Goal: Task Accomplishment & Management: Manage account settings

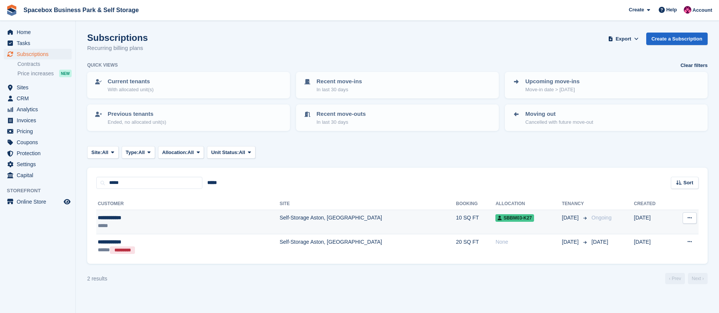
click at [194, 224] on div "*****" at bounding box center [150, 226] width 105 height 8
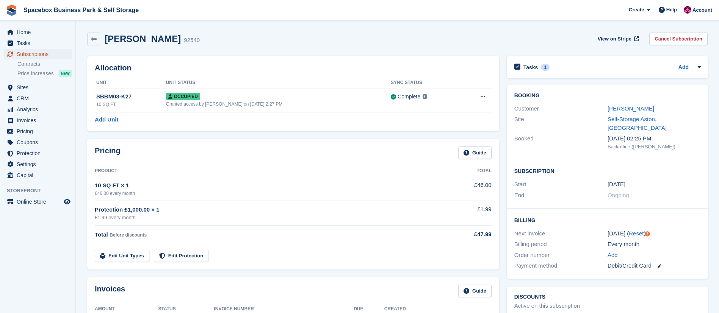
click at [52, 56] on span "Subscriptions" at bounding box center [39, 54] width 45 height 11
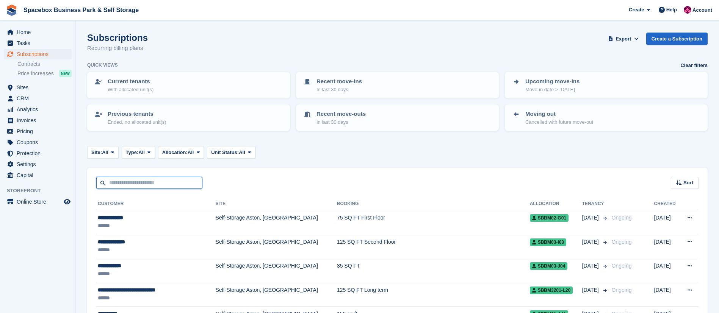
click at [176, 183] on input "text" at bounding box center [149, 183] width 106 height 13
type input "*****"
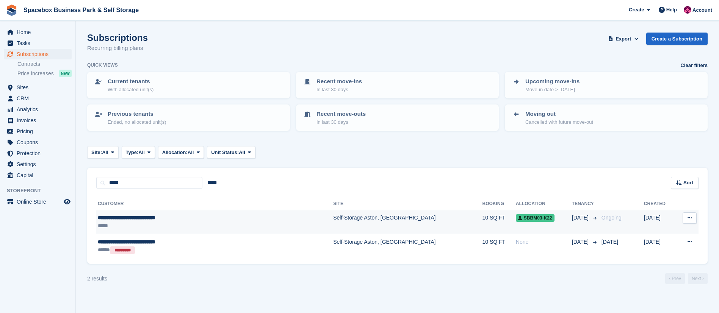
click at [183, 223] on div "*****" at bounding box center [178, 226] width 161 height 8
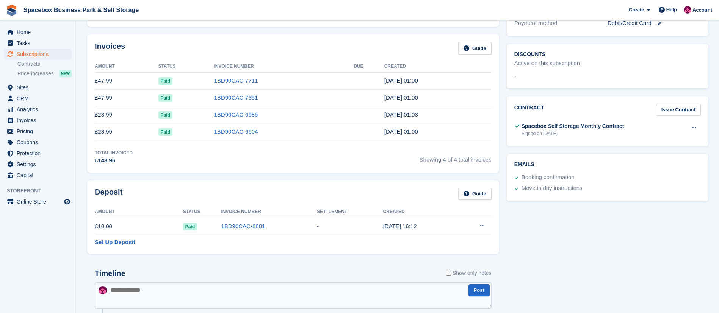
scroll to position [374, 0]
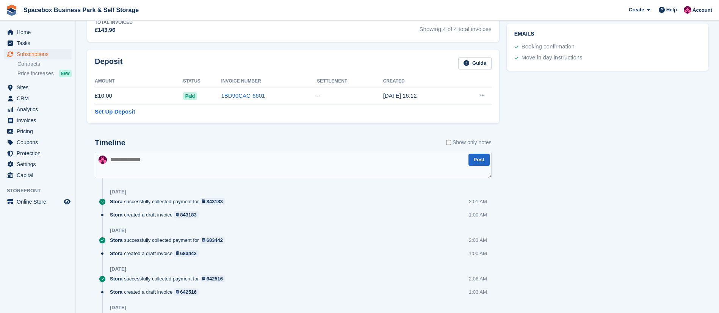
click at [179, 175] on textarea at bounding box center [293, 165] width 397 height 27
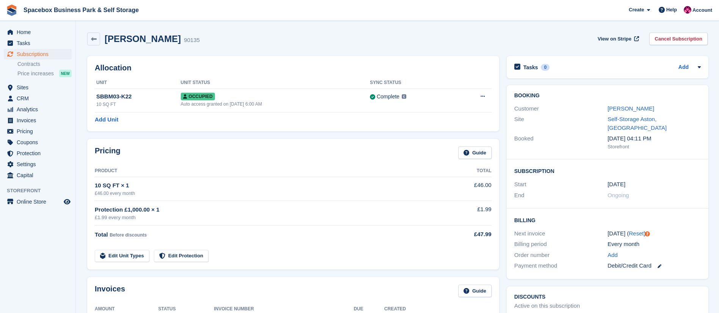
scroll to position [234, 0]
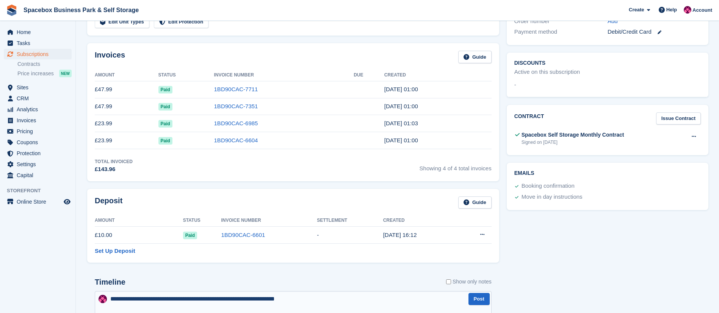
type textarea "**********"
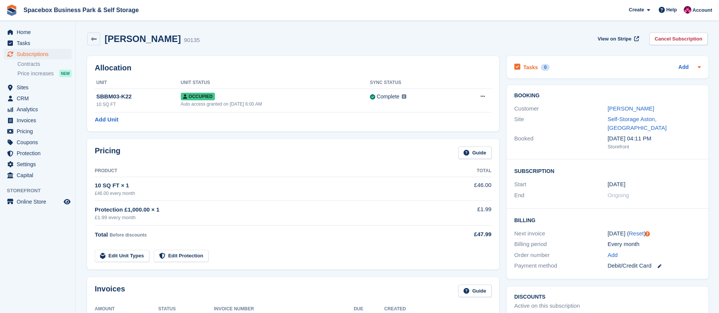
click at [689, 66] on div "Add" at bounding box center [690, 67] width 22 height 9
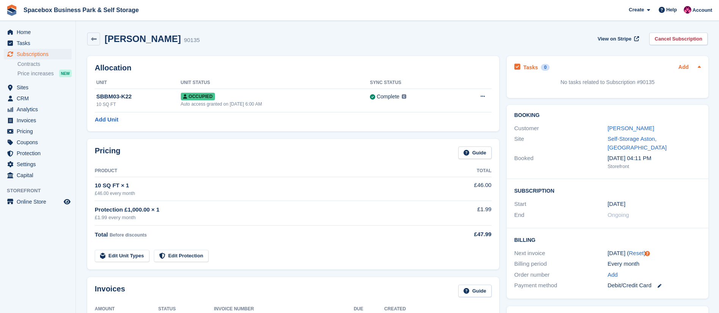
click at [680, 69] on link "Add" at bounding box center [684, 67] width 10 height 9
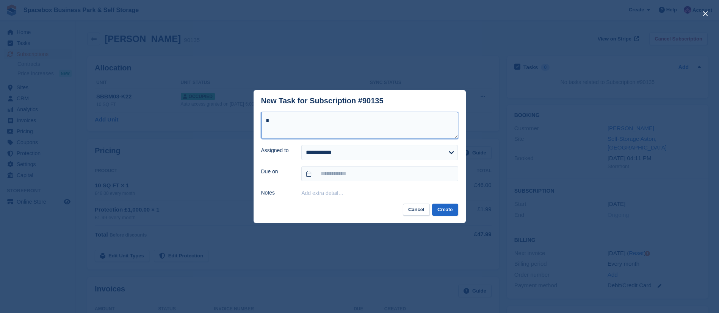
click at [286, 131] on textarea "*" at bounding box center [359, 125] width 197 height 27
type textarea "**********"
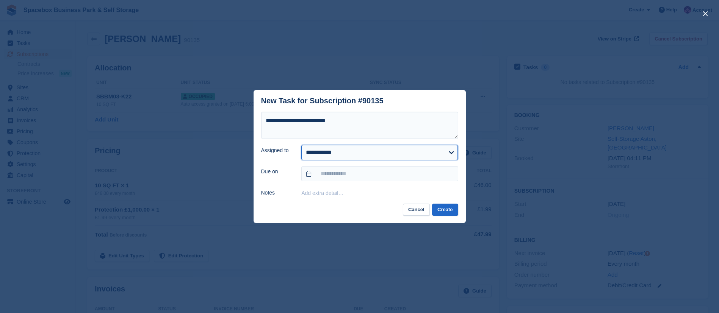
click at [322, 153] on select "**********" at bounding box center [379, 152] width 157 height 15
select select "****"
click at [301, 145] on select "**********" at bounding box center [379, 152] width 157 height 15
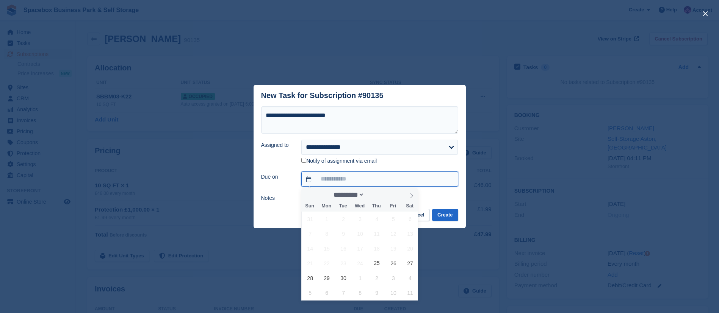
click at [331, 179] on input "text" at bounding box center [379, 179] width 157 height 15
click at [377, 265] on span "25" at bounding box center [377, 263] width 15 height 15
type input "**********"
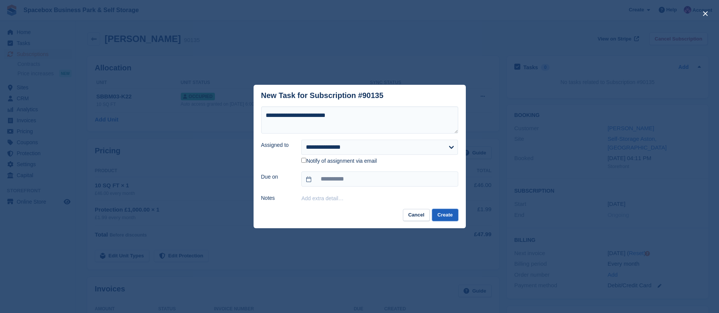
click at [448, 215] on button "Create" at bounding box center [445, 215] width 26 height 13
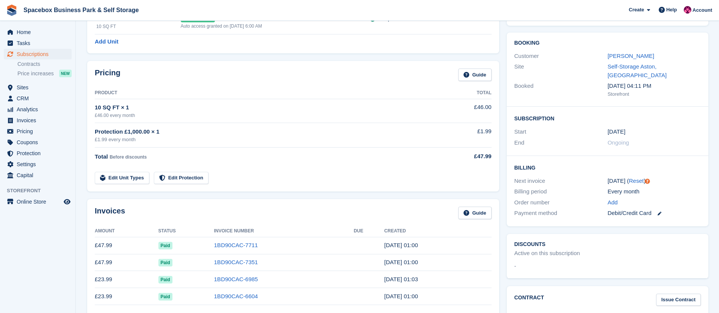
scroll to position [77, 0]
click at [610, 58] on link "Muhammad Yazid Syafie Muqri Zulkhairi" at bounding box center [631, 56] width 47 height 6
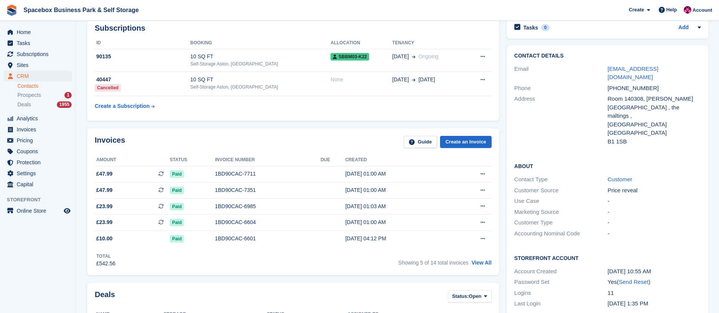
scroll to position [41, 0]
click at [49, 98] on div "Prospects 1" at bounding box center [44, 95] width 54 height 7
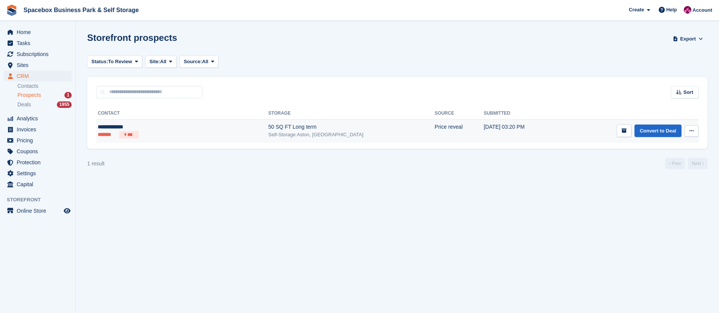
click at [435, 126] on td "Price reveal" at bounding box center [459, 131] width 49 height 24
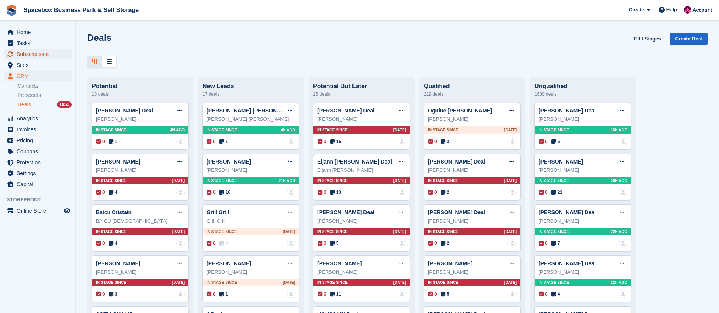
click at [30, 52] on span "Subscriptions" at bounding box center [39, 54] width 45 height 11
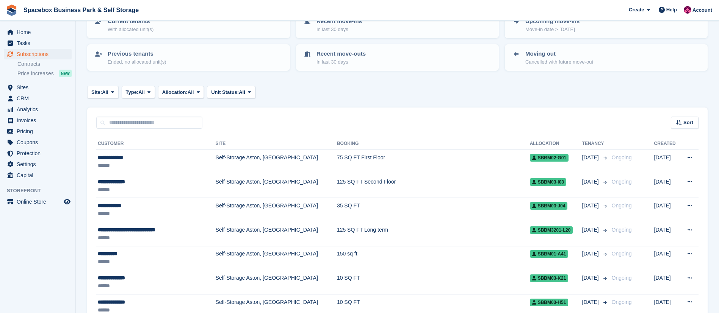
scroll to position [48, 0]
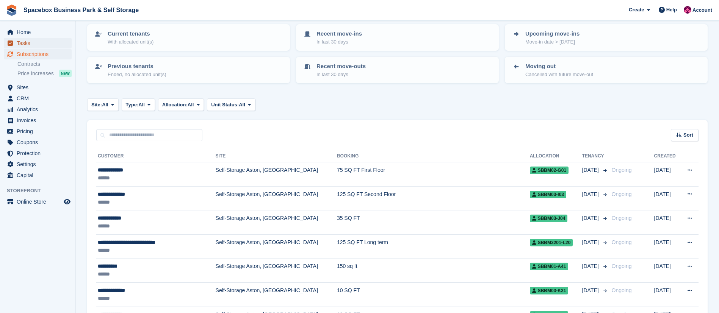
click at [39, 44] on span "Tasks" at bounding box center [39, 43] width 45 height 11
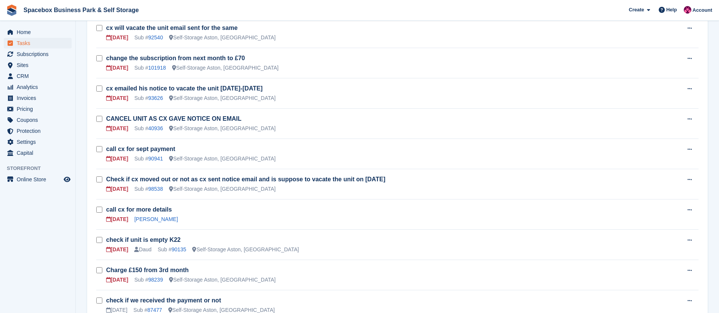
scroll to position [394, 0]
click at [154, 93] on div "Sub # 93626" at bounding box center [148, 97] width 29 height 8
click at [153, 98] on link "93626" at bounding box center [155, 97] width 15 height 6
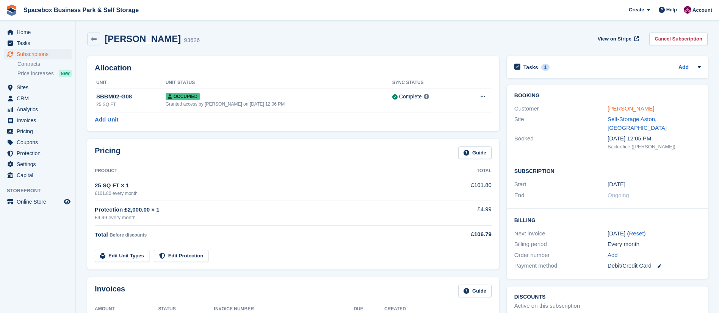
click at [613, 106] on link "[PERSON_NAME]" at bounding box center [631, 108] width 47 height 6
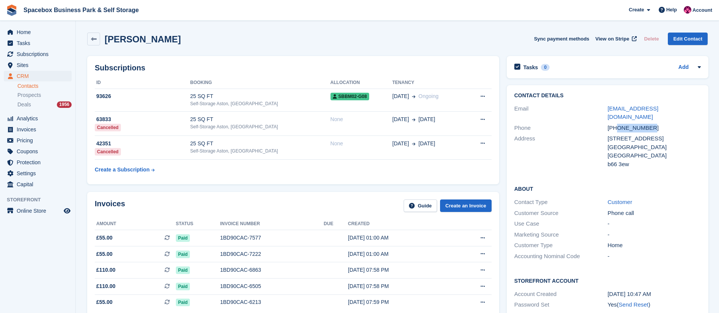
drag, startPoint x: 616, startPoint y: 120, endPoint x: 653, endPoint y: 119, distance: 37.5
click at [653, 124] on div "[PHONE_NUMBER]" at bounding box center [654, 128] width 93 height 9
copy div "7453724780"
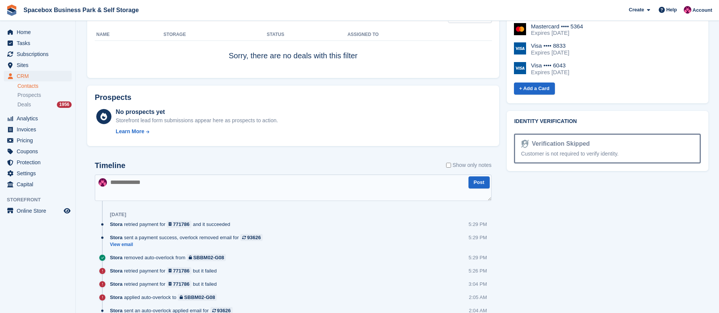
scroll to position [345, 0]
click at [161, 188] on textarea at bounding box center [293, 187] width 397 height 27
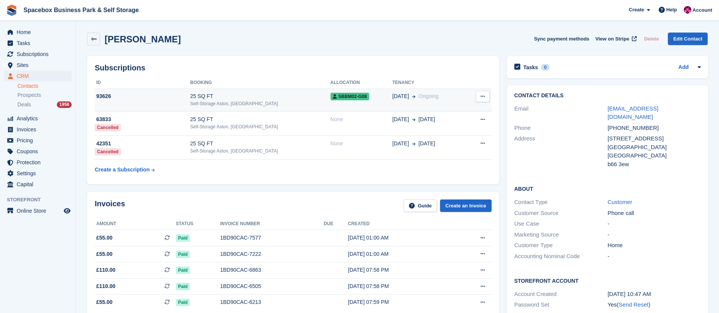
click at [219, 104] on div "Self-Storage Aston, [GEOGRAPHIC_DATA]" at bounding box center [260, 103] width 140 height 7
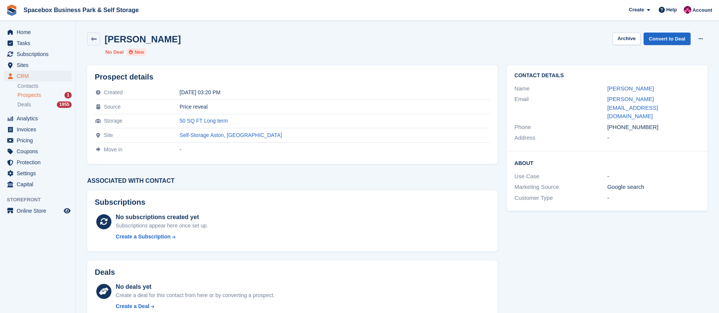
click at [658, 123] on div "[PHONE_NUMBER]" at bounding box center [653, 127] width 93 height 9
drag, startPoint x: 125, startPoint y: 39, endPoint x: 176, endPoint y: 39, distance: 50.8
click at [176, 39] on div "[PERSON_NAME] Archive Convert to Deal Delete prospect" at bounding box center [397, 39] width 621 height 13
drag, startPoint x: 165, startPoint y: 39, endPoint x: 105, endPoint y: 38, distance: 60.7
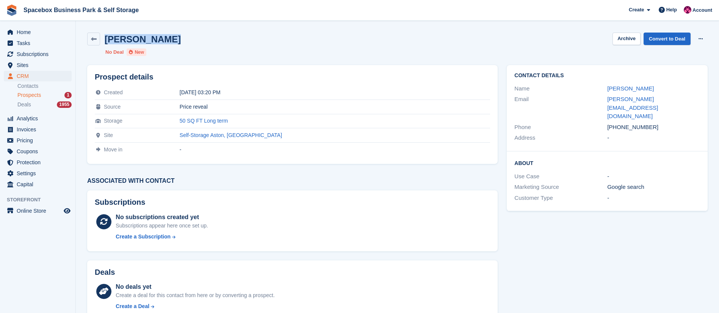
click at [105, 38] on div "[PERSON_NAME] Archive Convert to Deal Delete prospect" at bounding box center [397, 39] width 621 height 13
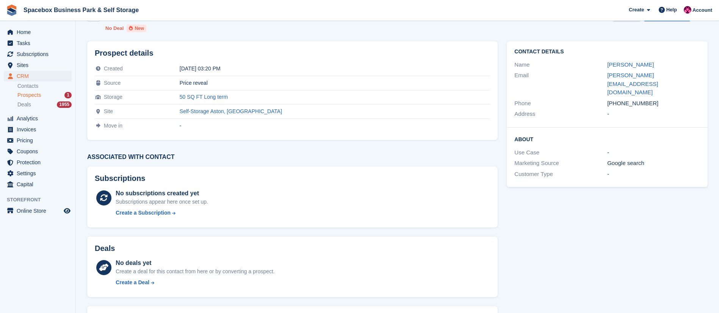
scroll to position [25, 0]
drag, startPoint x: 284, startPoint y: 118, endPoint x: 191, endPoint y: 95, distance: 95.5
click at [191, 95] on tbody "Created [DATE] 03:20 PM Source Price reveal Storage 50 SQ FT Long term Site Sel…" at bounding box center [292, 96] width 395 height 71
click at [304, 85] on div "Price reveal" at bounding box center [335, 82] width 311 height 6
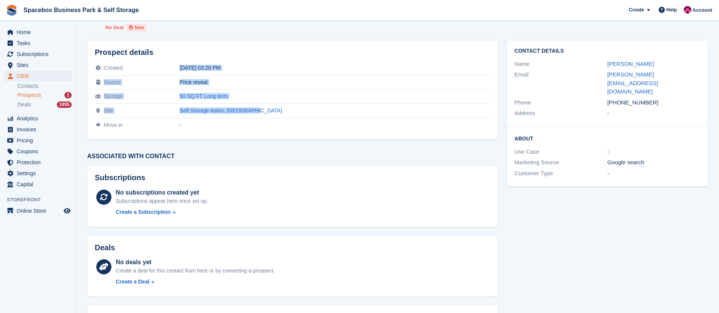
drag, startPoint x: 285, startPoint y: 108, endPoint x: 194, endPoint y: 70, distance: 99.0
click at [194, 70] on tbody "Created [DATE] 03:20 PM Source Price reveal Storage 50 SQ FT Long term Site Sel…" at bounding box center [292, 96] width 395 height 71
click at [311, 82] on div "Price reveal" at bounding box center [335, 82] width 311 height 6
drag, startPoint x: 289, startPoint y: 114, endPoint x: 94, endPoint y: 55, distance: 203.9
click at [94, 55] on div "Prospect details Created 25 Sep 2025, 03:20 PM Source Price reveal Storage 50 S…" at bounding box center [292, 90] width 411 height 99
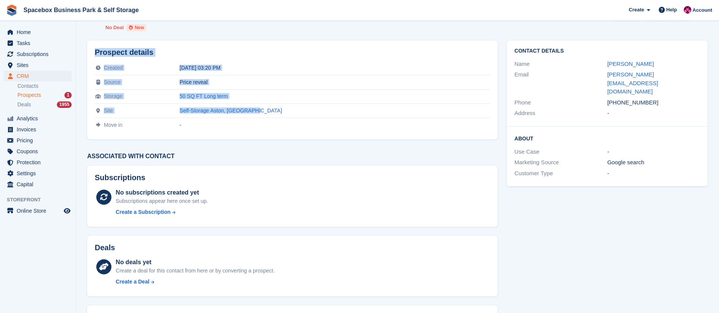
click at [221, 49] on h2 "Prospect details" at bounding box center [292, 52] width 395 height 9
drag, startPoint x: 96, startPoint y: 53, endPoint x: 290, endPoint y: 105, distance: 201.6
click at [290, 105] on div "Prospect details Created 25 Sep 2025, 03:20 PM Source Price reveal Storage 50 S…" at bounding box center [292, 90] width 411 height 99
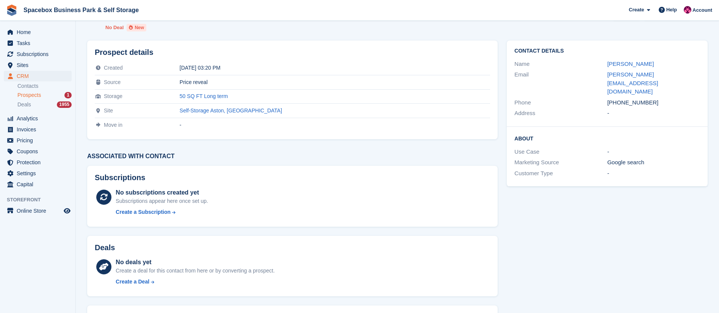
click at [290, 118] on td "-" at bounding box center [335, 125] width 311 height 14
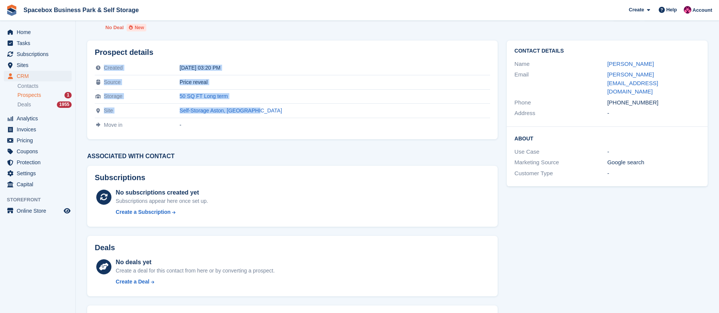
drag, startPoint x: 284, startPoint y: 113, endPoint x: 86, endPoint y: 59, distance: 205.2
click at [86, 59] on div "Prospect details Created 25 Sep 2025, 03:20 PM Source Price reveal Storage 50 S…" at bounding box center [293, 90] width 420 height 108
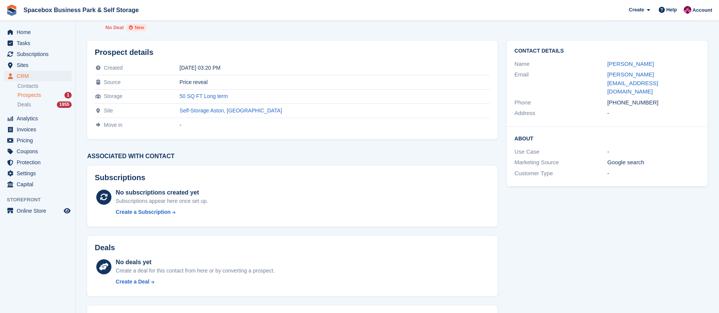
click at [96, 52] on h2 "Prospect details" at bounding box center [292, 52] width 395 height 9
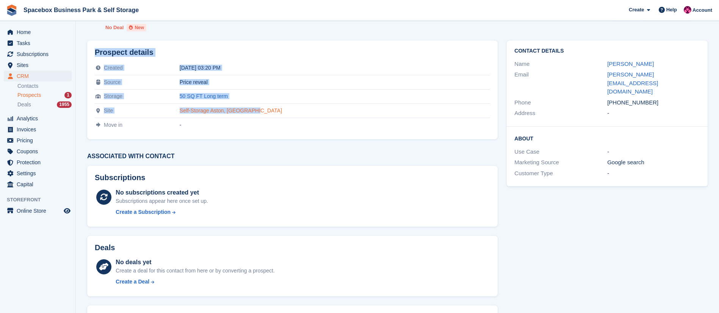
drag, startPoint x: 96, startPoint y: 52, endPoint x: 275, endPoint y: 112, distance: 188.7
click at [275, 112] on div "Prospect details Created 25 Sep 2025, 03:20 PM Source Price reveal Storage 50 S…" at bounding box center [292, 90] width 411 height 99
click at [287, 114] on td "Self-Storage Aston, [GEOGRAPHIC_DATA]" at bounding box center [335, 111] width 311 height 14
drag, startPoint x: 286, startPoint y: 113, endPoint x: 92, endPoint y: 55, distance: 202.7
click at [92, 55] on div "Prospect details Created 25 Sep 2025, 03:20 PM Source Price reveal Storage 50 S…" at bounding box center [292, 90] width 411 height 99
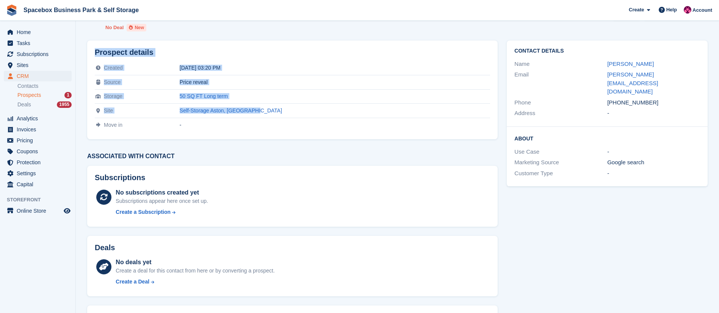
click at [93, 52] on div "Prospect details Created 25 Sep 2025, 03:20 PM Source Price reveal Storage 50 S…" at bounding box center [292, 90] width 411 height 99
drag, startPoint x: 94, startPoint y: 52, endPoint x: 293, endPoint y: 108, distance: 205.9
click at [293, 108] on div "Prospect details Created 25 Sep 2025, 03:20 PM Source Price reveal Storage 50 S…" at bounding box center [292, 90] width 411 height 99
click at [293, 108] on div "Self-Storage Aston, [GEOGRAPHIC_DATA]" at bounding box center [335, 111] width 311 height 6
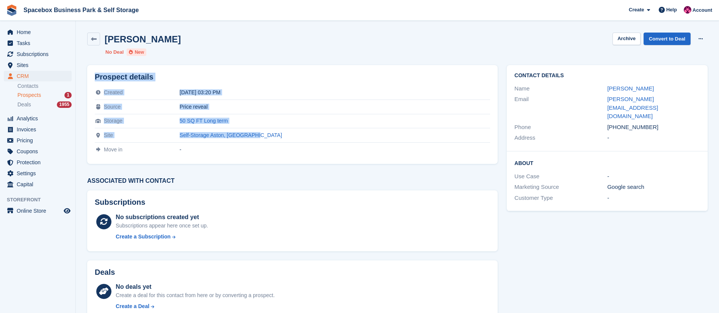
drag, startPoint x: 293, startPoint y: 108, endPoint x: 92, endPoint y: 74, distance: 203.8
click at [92, 74] on div "Prospect details Created 25 Sep 2025, 03:20 PM Source Price reveal Storage 50 S…" at bounding box center [292, 114] width 411 height 99
click at [163, 76] on h2 "Prospect details" at bounding box center [292, 77] width 395 height 9
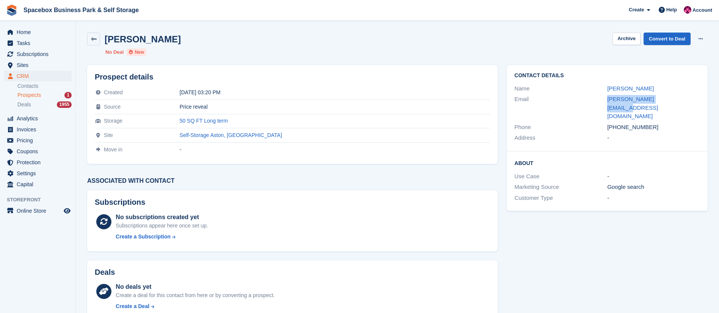
copy div "kate@thezenshop.co.uk"
drag, startPoint x: 673, startPoint y: 96, endPoint x: 603, endPoint y: 101, distance: 70.7
click at [603, 101] on div "Email kate@thezenshop.co.uk" at bounding box center [607, 108] width 186 height 28
drag, startPoint x: 106, startPoint y: 39, endPoint x: 186, endPoint y: 37, distance: 80.4
click at [186, 37] on div "Kate Chandler Archive Convert to Deal Delete prospect" at bounding box center [397, 39] width 621 height 13
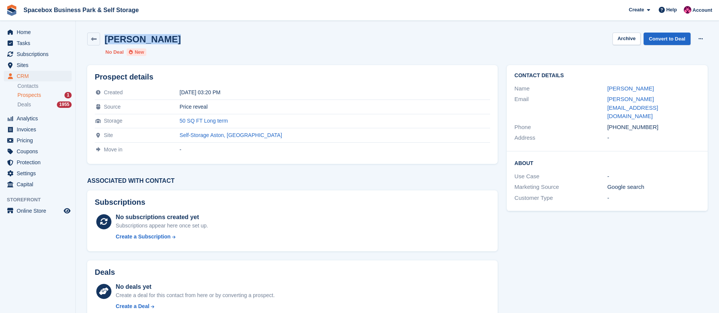
click at [186, 37] on div "Kate Chandler Archive Convert to Deal Delete prospect" at bounding box center [397, 39] width 621 height 13
copy div "kate@thezenshop.co.uk"
drag, startPoint x: 675, startPoint y: 99, endPoint x: 601, endPoint y: 100, distance: 73.5
click at [601, 100] on div "Email kate@thezenshop.co.uk" at bounding box center [607, 108] width 186 height 28
copy div "kate@thezenshop.co.uk"
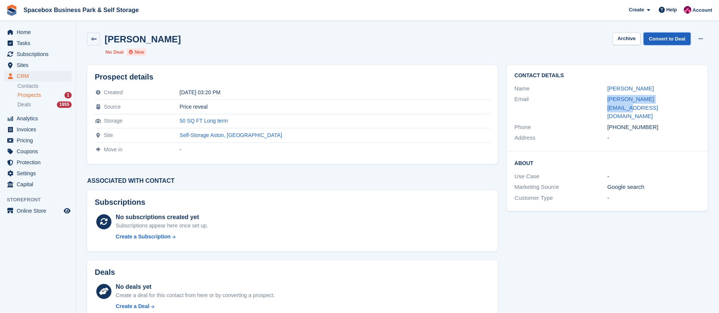
click at [673, 38] on link "Convert to Deal" at bounding box center [667, 39] width 47 height 13
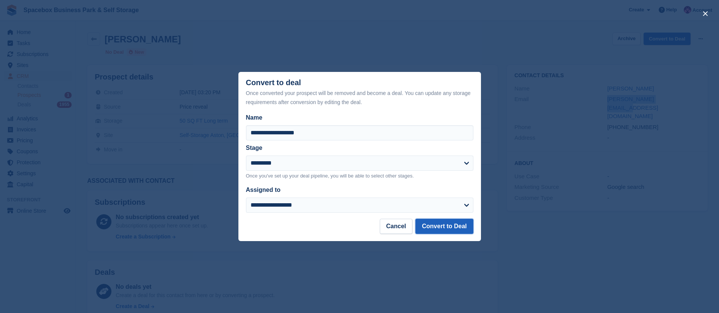
click at [451, 225] on button "Convert to Deal" at bounding box center [444, 226] width 58 height 15
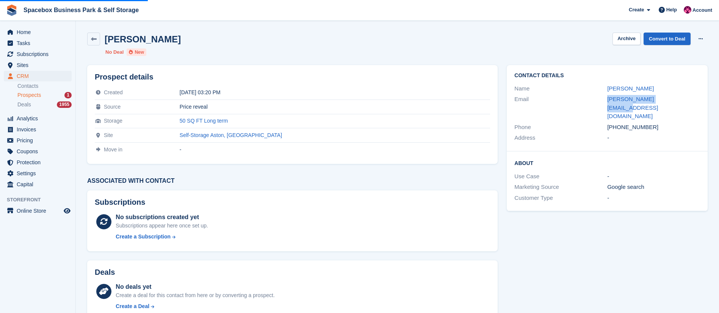
scroll to position [14, 0]
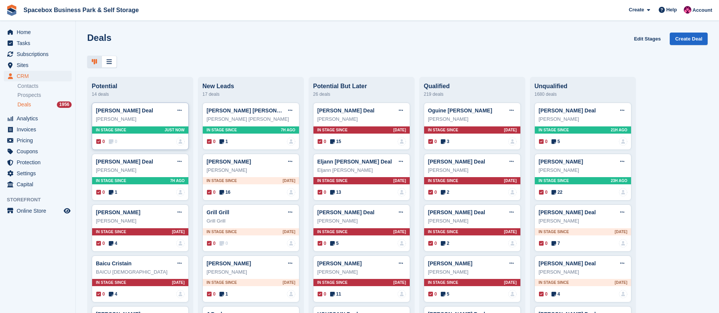
click at [143, 122] on div "Kate Chandler" at bounding box center [140, 120] width 89 height 8
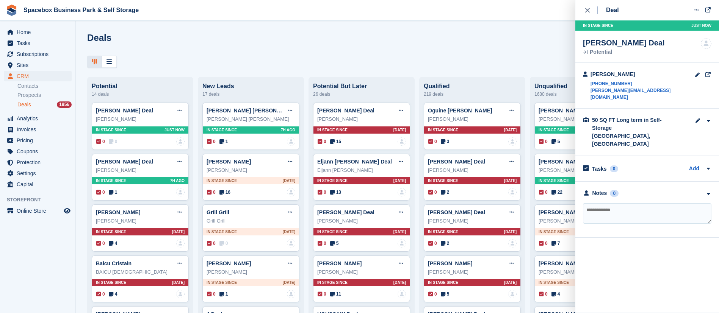
click at [625, 204] on textarea at bounding box center [647, 214] width 128 height 20
click at [663, 204] on textarea "**********" at bounding box center [647, 214] width 128 height 20
click at [699, 204] on textarea "**********" at bounding box center [647, 214] width 128 height 20
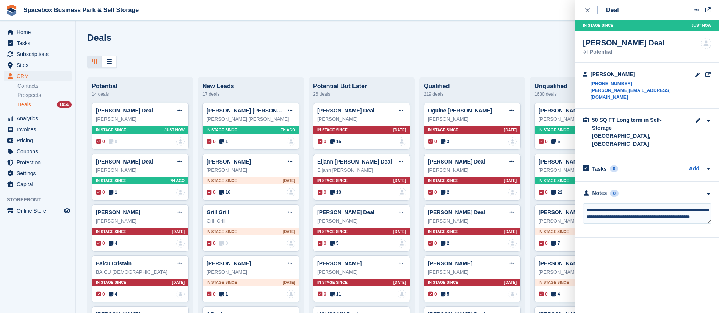
type textarea "**********"
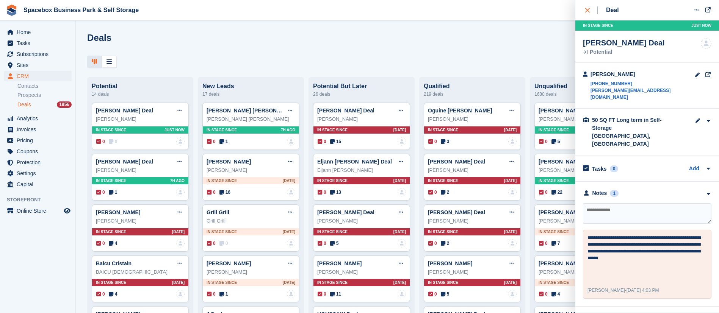
click at [589, 10] on icon "close" at bounding box center [587, 10] width 5 height 5
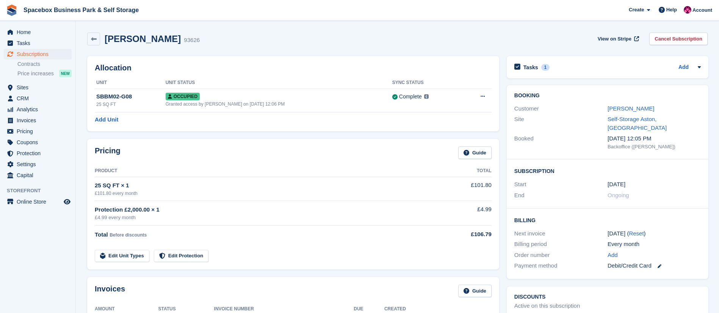
scroll to position [231, 0]
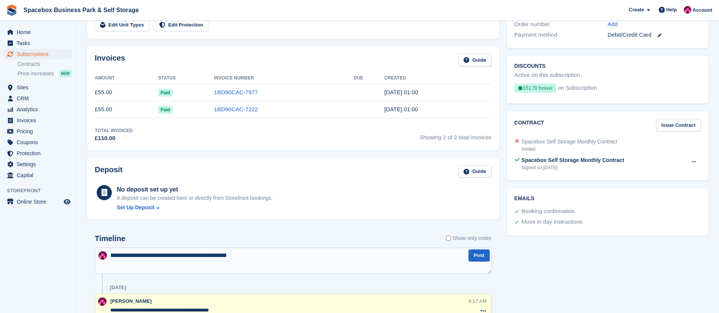
type textarea "**********"
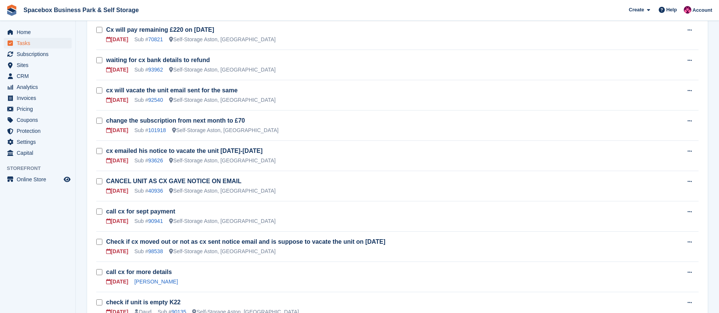
scroll to position [331, 0]
click at [158, 100] on link "92540" at bounding box center [155, 100] width 15 height 6
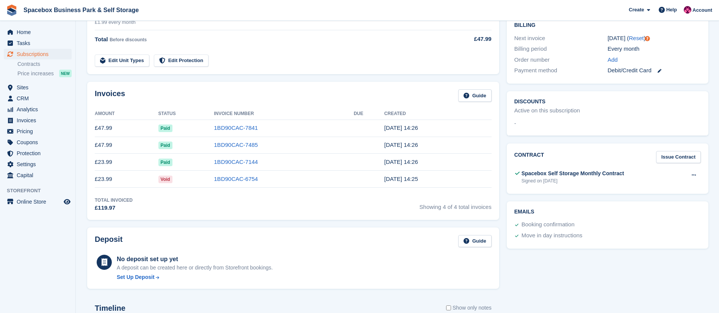
scroll to position [378, 0]
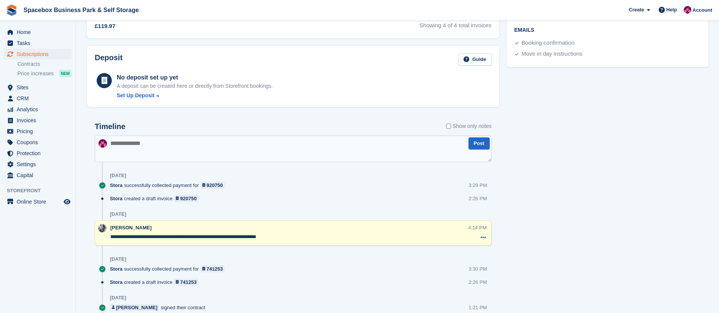
click at [194, 155] on textarea at bounding box center [293, 149] width 397 height 27
type textarea "**********"
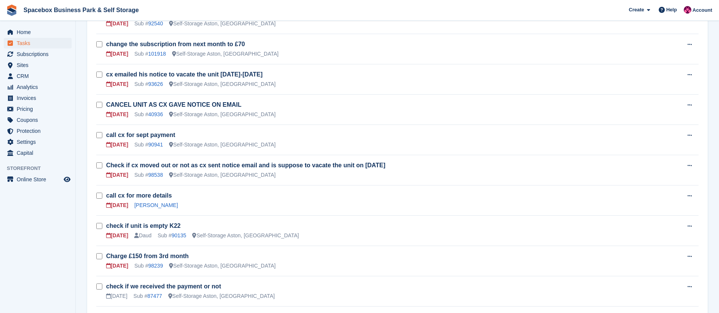
scroll to position [408, 0]
click at [153, 114] on link "40936" at bounding box center [155, 114] width 15 height 6
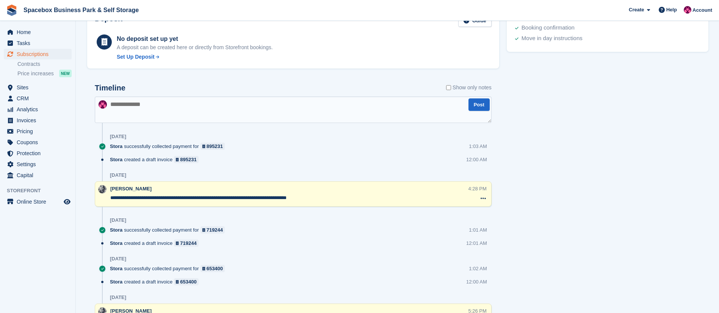
scroll to position [434, 0]
click at [188, 114] on textarea at bounding box center [293, 109] width 397 height 27
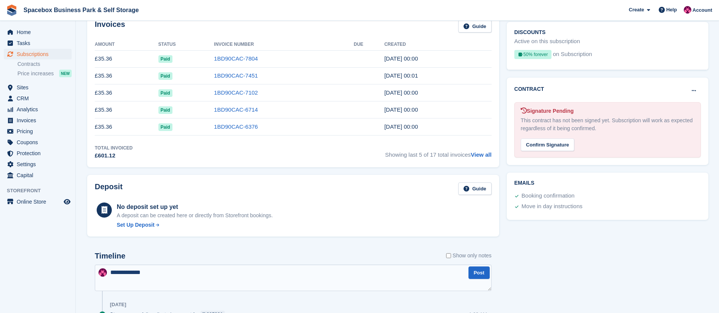
scroll to position [349, 0]
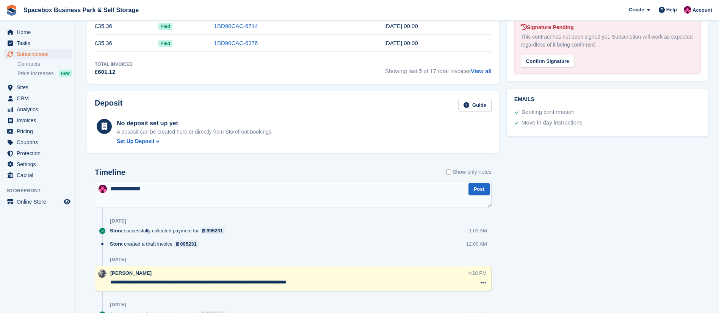
click at [125, 186] on textarea "**********" at bounding box center [293, 194] width 397 height 27
click at [155, 189] on textarea "**********" at bounding box center [293, 194] width 397 height 27
type textarea "**********"
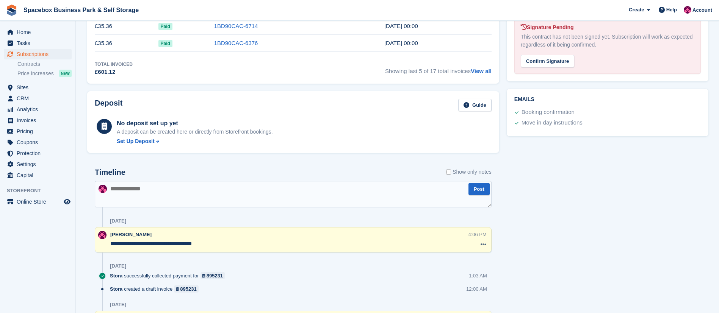
scroll to position [0, 0]
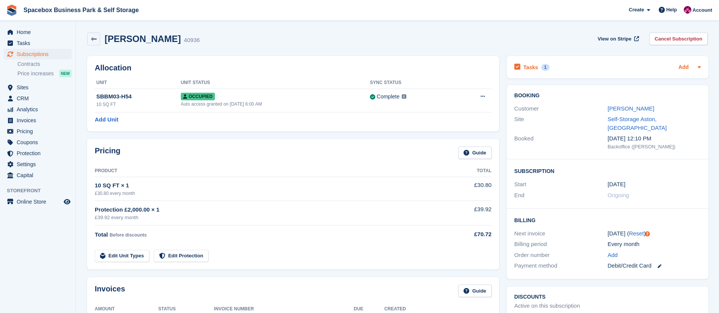
click at [686, 69] on link "Add" at bounding box center [684, 67] width 10 height 9
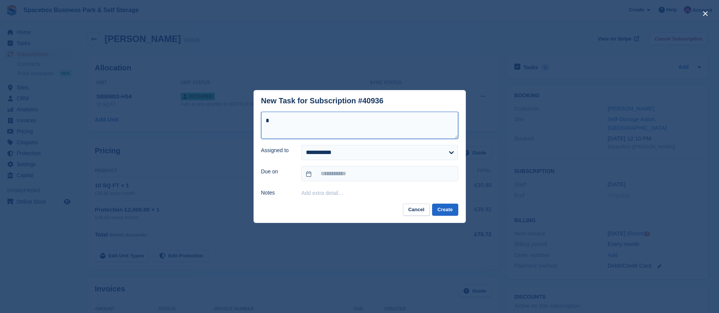
click at [372, 124] on textarea "*" at bounding box center [359, 125] width 197 height 27
type textarea "**********"
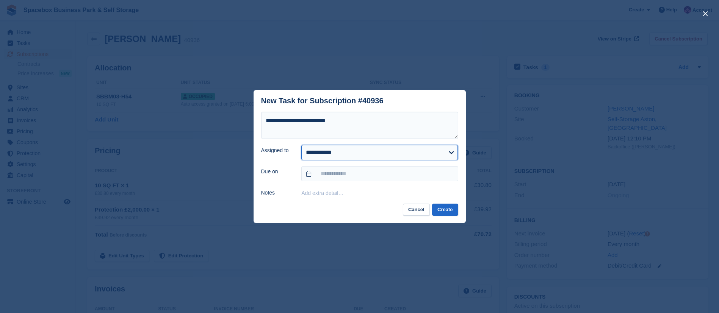
click at [339, 157] on select "**********" at bounding box center [379, 152] width 157 height 15
select select "****"
click at [301, 145] on select "**********" at bounding box center [379, 152] width 157 height 15
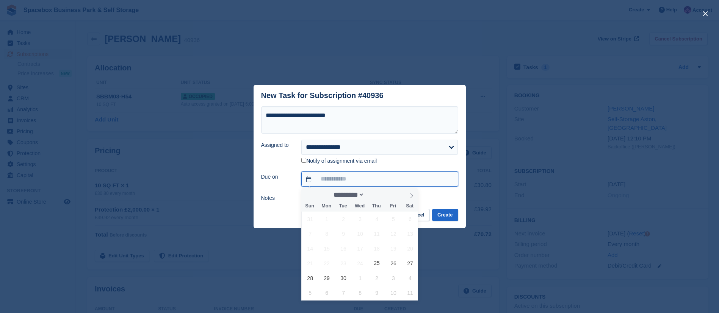
click at [328, 181] on input "text" at bounding box center [379, 179] width 157 height 15
click at [379, 266] on span "25" at bounding box center [377, 263] width 15 height 15
type input "**********"
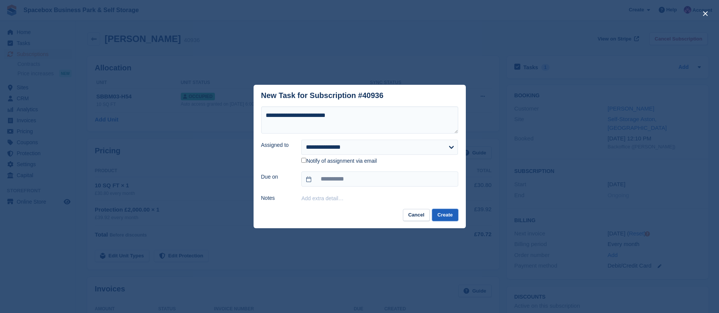
click at [448, 216] on button "Create" at bounding box center [445, 215] width 26 height 13
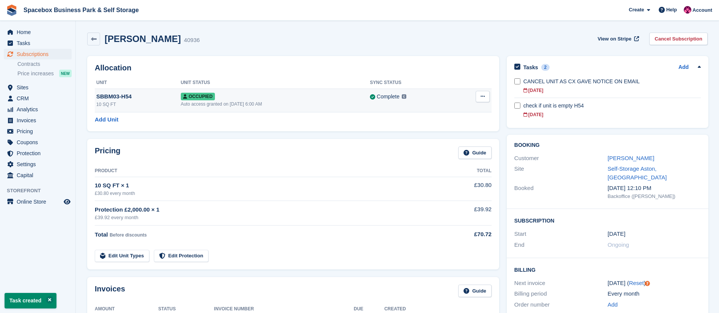
click at [485, 97] on button at bounding box center [483, 96] width 14 height 11
click at [436, 139] on p "Deallocate" at bounding box center [453, 138] width 66 height 10
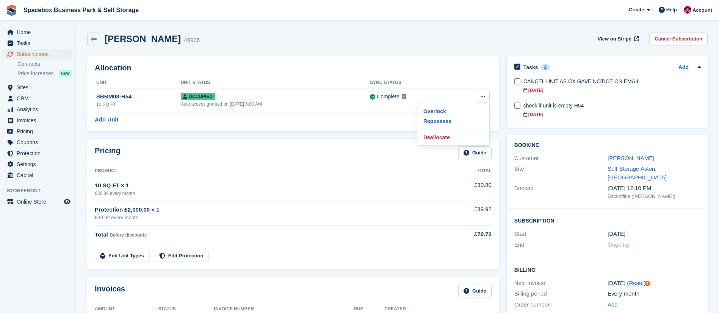
click at [343, 61] on div "Allocation Unit Unit Status Sync Status SBBM03-H54 10 SQ FT Occupied Auto acces…" at bounding box center [293, 93] width 412 height 75
click at [364, 33] on div "[PERSON_NAME] 40936 View on Stripe Cancel Subscription" at bounding box center [397, 39] width 621 height 13
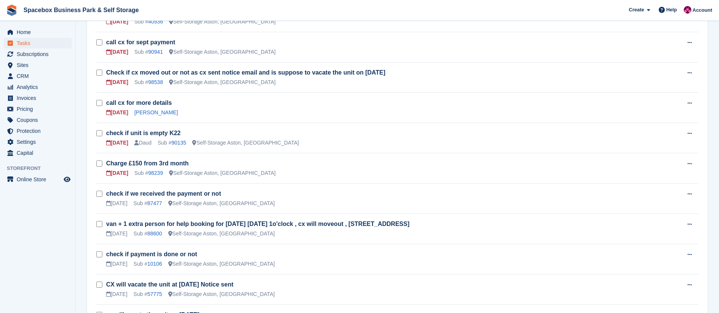
scroll to position [502, 0]
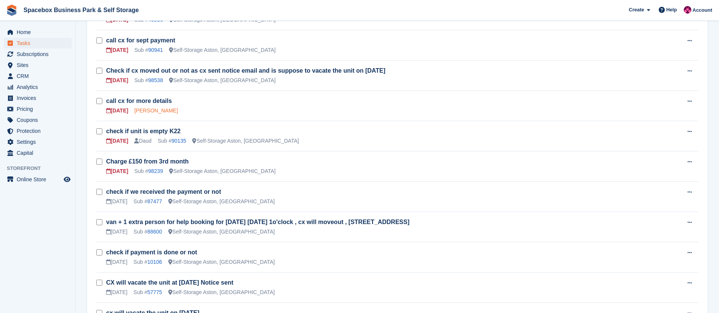
click at [152, 109] on link "[PERSON_NAME]" at bounding box center [156, 111] width 44 height 6
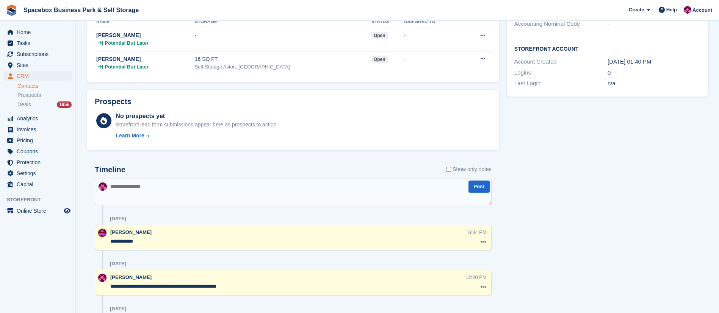
scroll to position [208, 0]
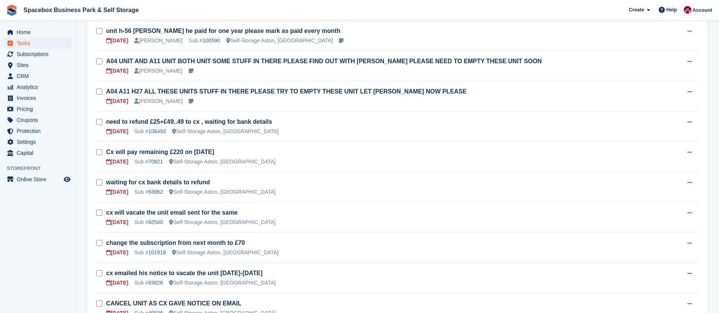
scroll to position [502, 0]
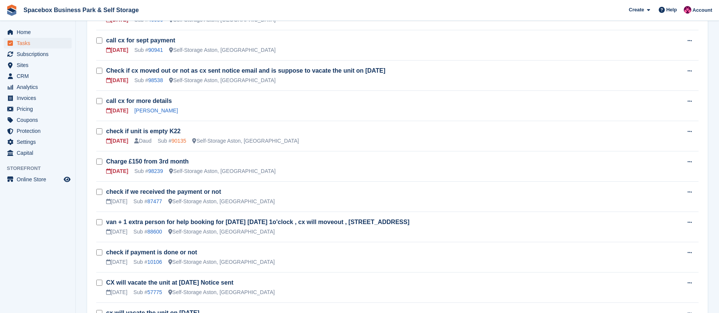
click at [183, 140] on link "90135" at bounding box center [178, 141] width 15 height 6
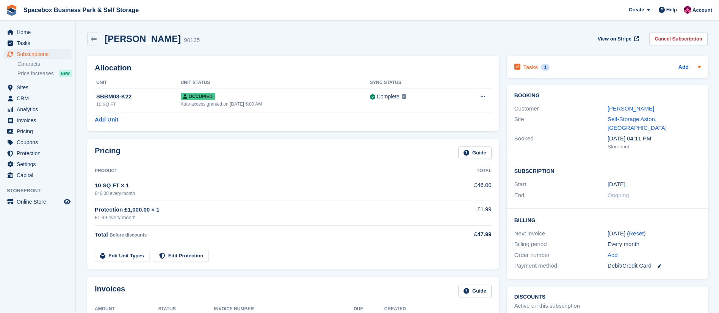
click at [533, 68] on h2 "Tasks" at bounding box center [530, 67] width 15 height 7
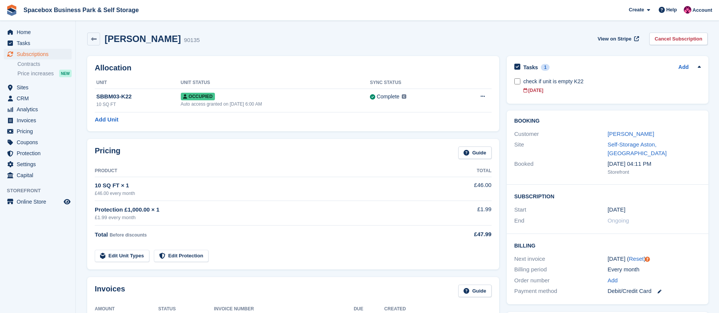
click at [558, 98] on div "Tasks 1 Add check if unit is empty K22 [DATE]" at bounding box center [608, 80] width 202 height 48
click at [567, 92] on div "[DATE]" at bounding box center [611, 90] width 177 height 7
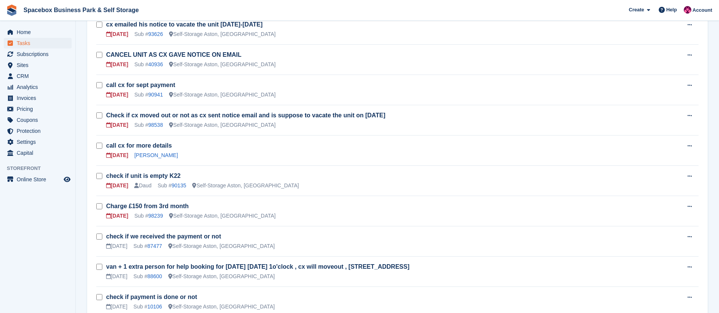
scroll to position [456, 0]
click at [156, 125] on link "98538" at bounding box center [155, 126] width 15 height 6
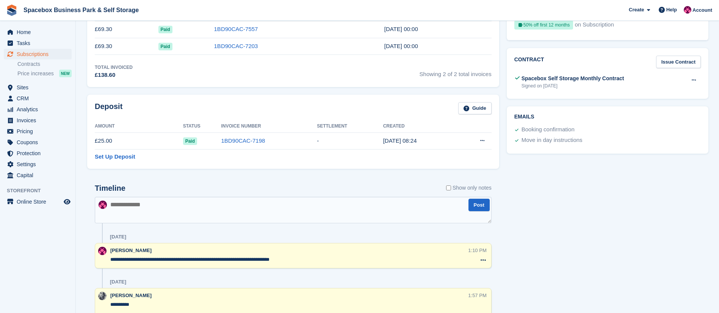
scroll to position [296, 0]
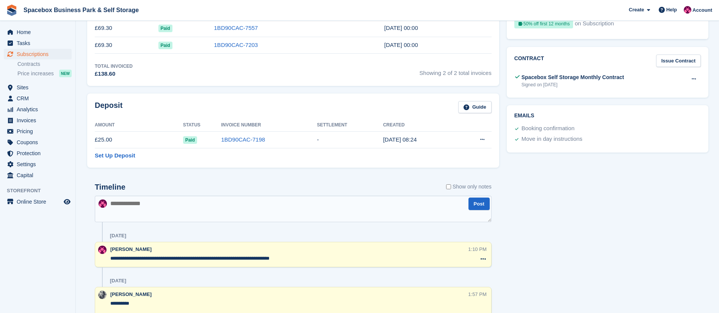
click at [172, 259] on textarea "**********" at bounding box center [289, 259] width 358 height 8
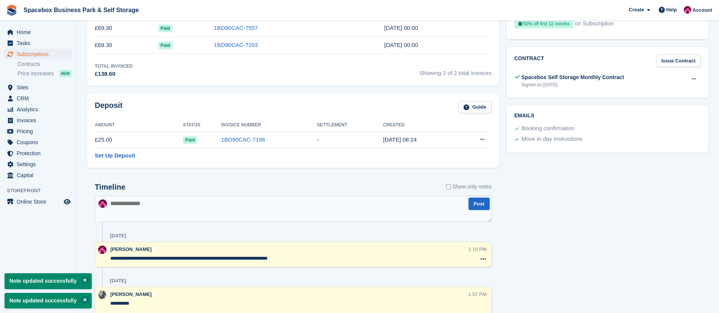
type textarea "**********"
click at [201, 233] on div "[DATE]" at bounding box center [301, 236] width 382 height 12
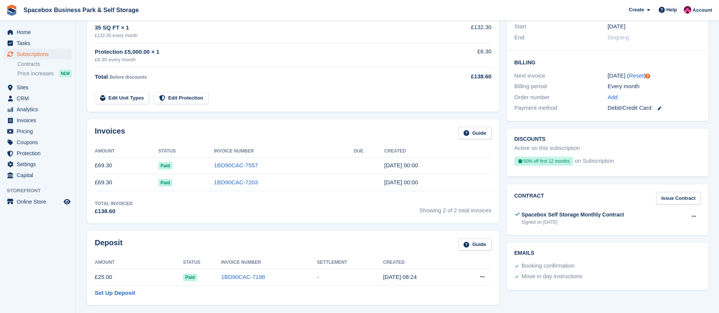
scroll to position [0, 0]
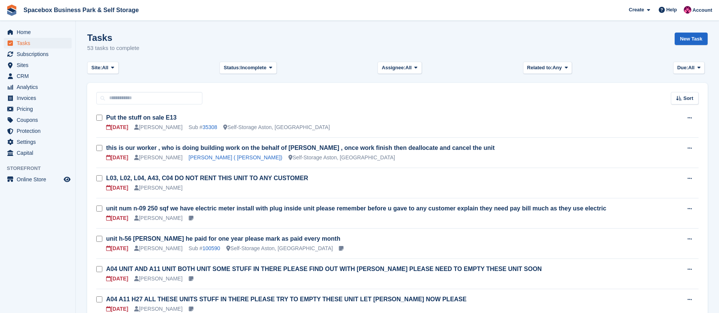
scroll to position [456, 0]
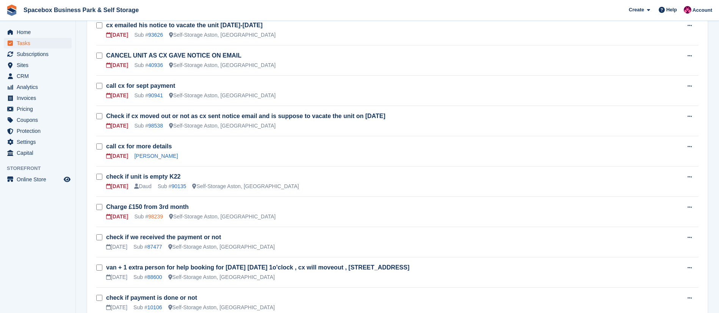
click at [149, 219] on link "98239" at bounding box center [155, 217] width 15 height 6
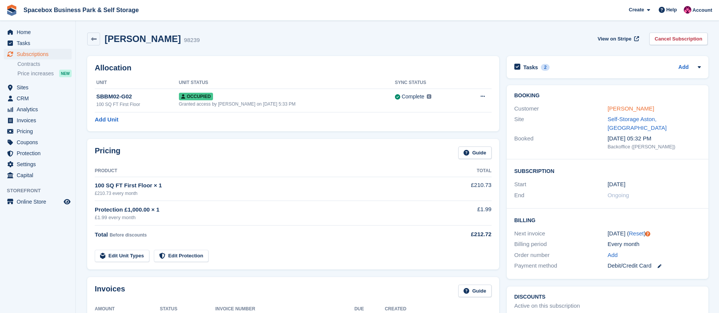
click at [619, 108] on link "[PERSON_NAME]" at bounding box center [631, 108] width 47 height 6
click at [24, 43] on span "Tasks" at bounding box center [39, 43] width 45 height 11
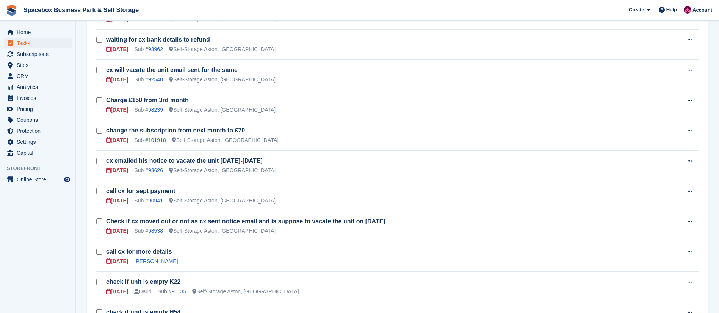
scroll to position [350, 0]
